Goal: Find specific page/section: Find specific page/section

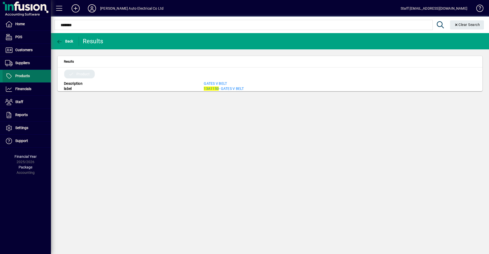
click at [16, 77] on span "Products" at bounding box center [22, 76] width 15 height 4
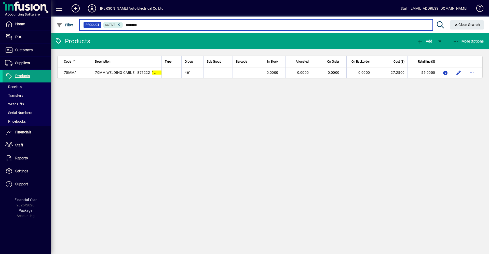
type input "*******"
